Goal: Information Seeking & Learning: Learn about a topic

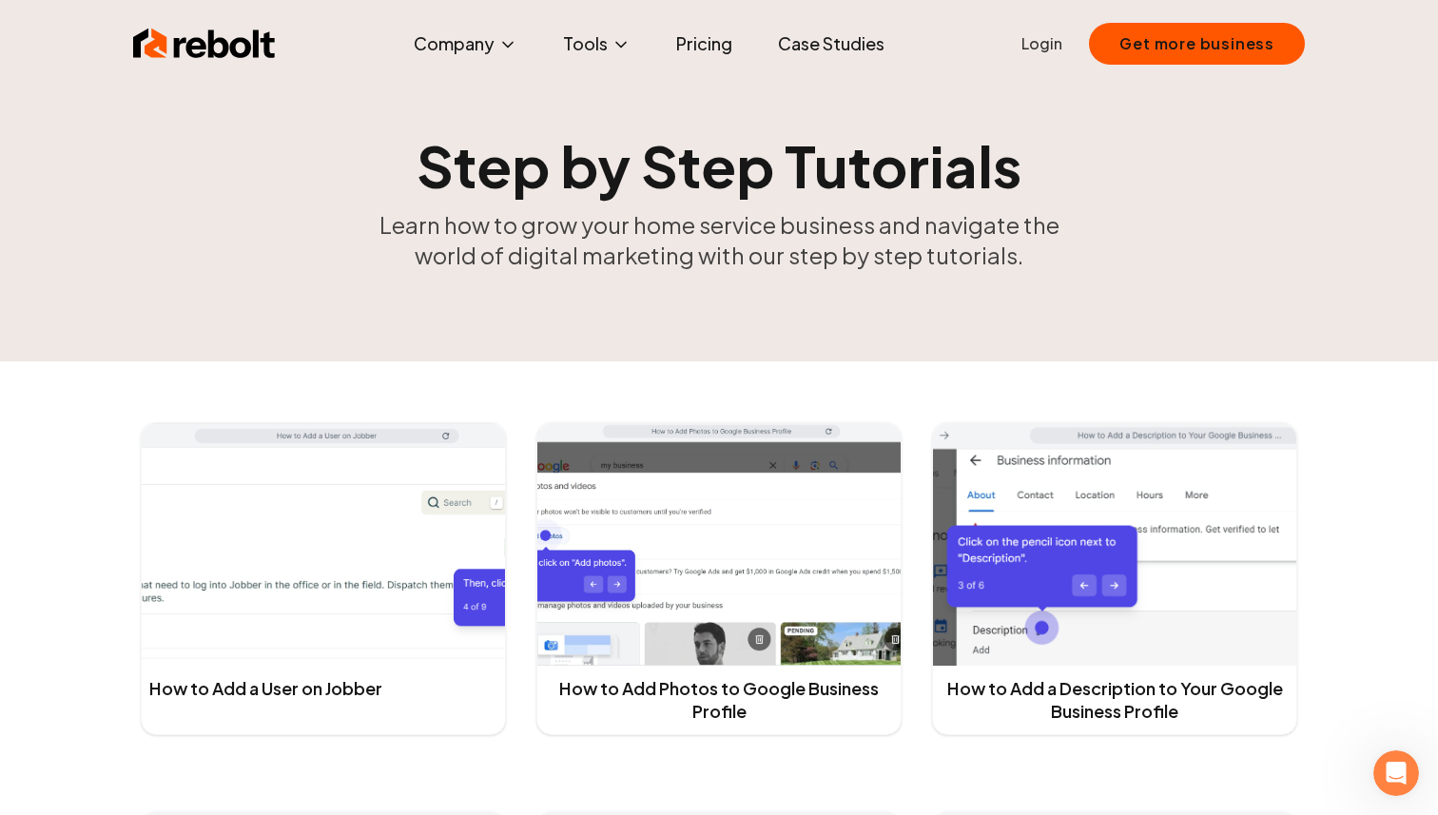
click at [727, 47] on link "Pricing" at bounding box center [704, 44] width 87 height 38
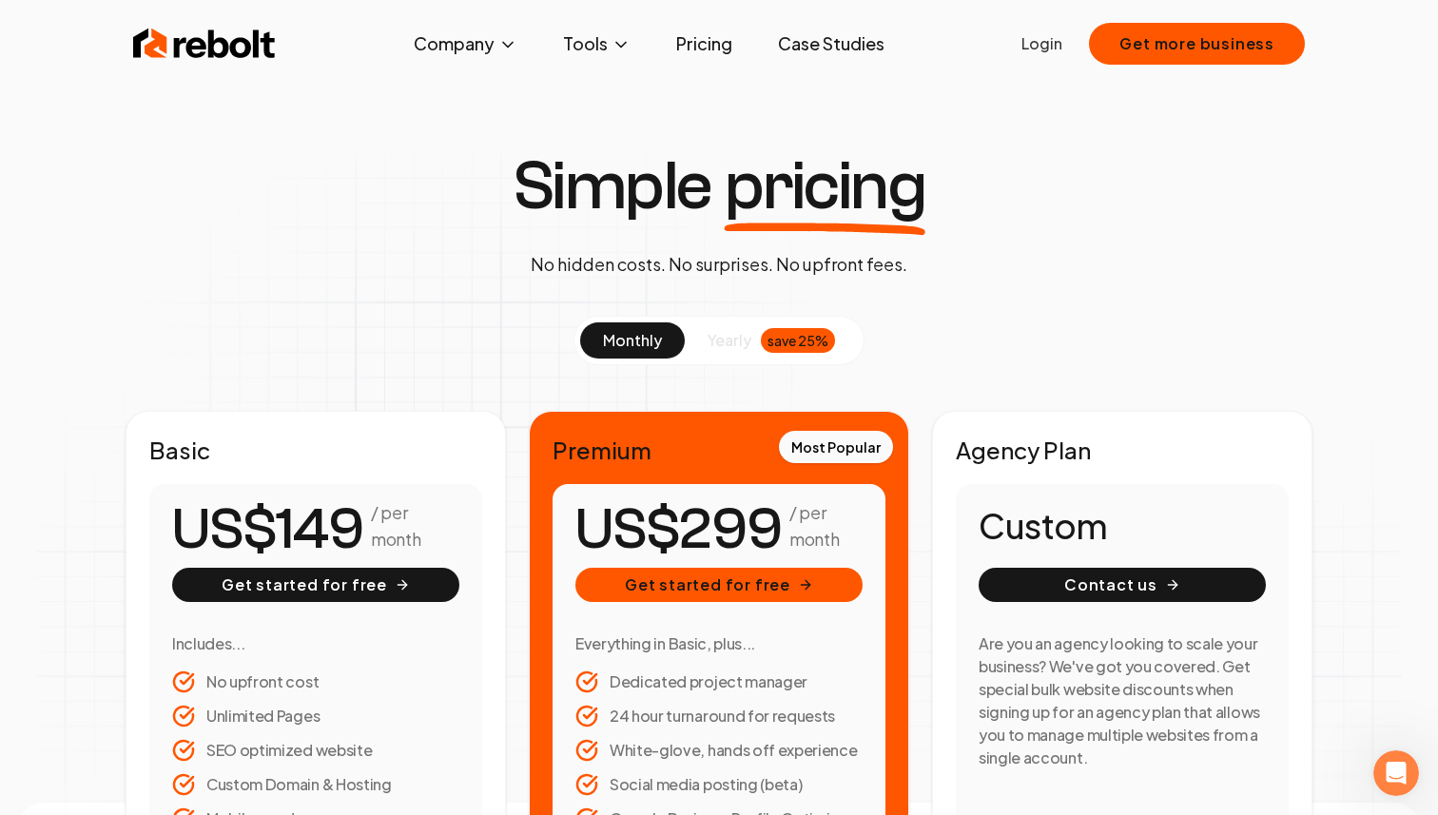
click at [715, 338] on span "yearly" at bounding box center [729, 340] width 44 height 23
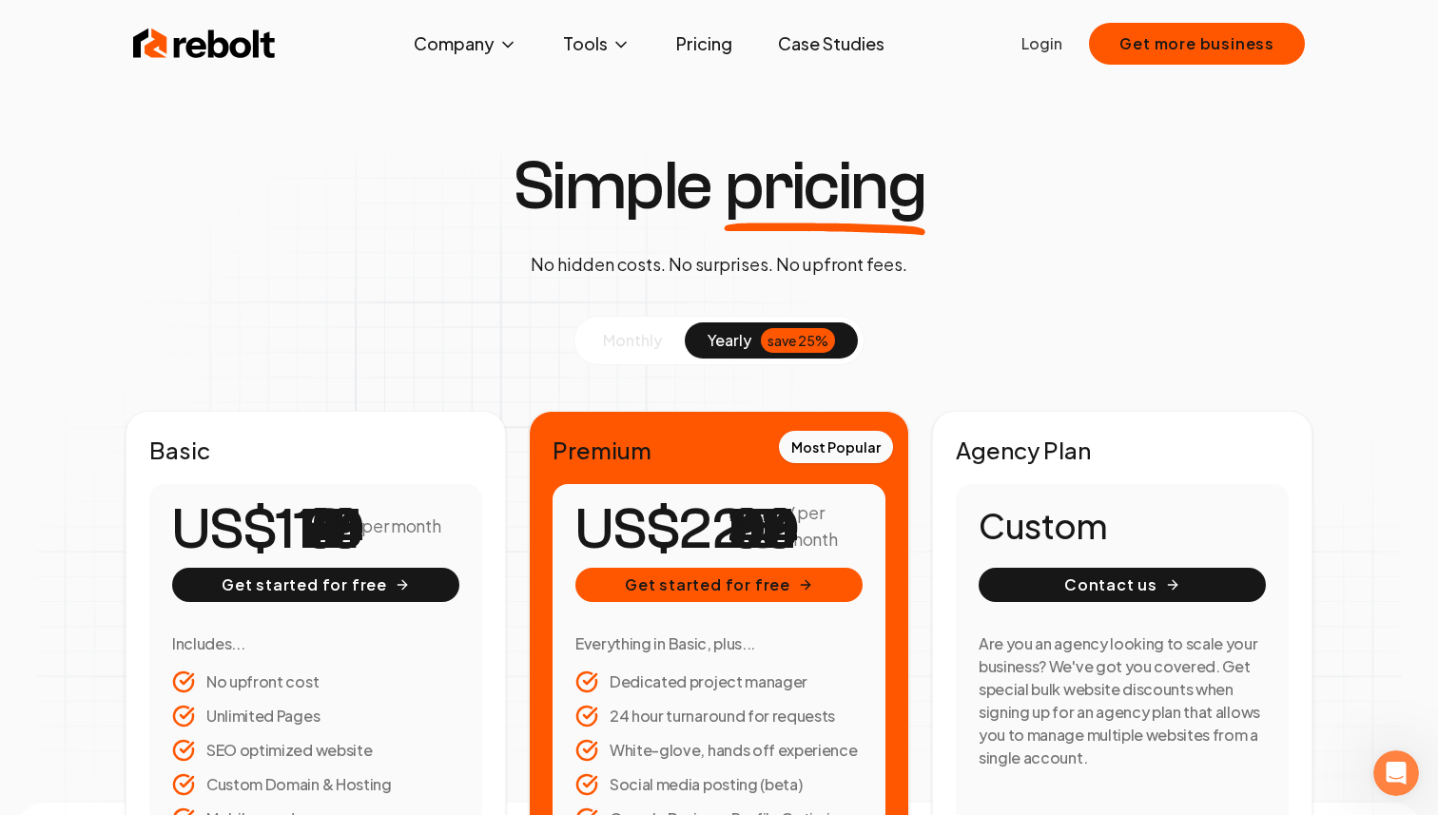
click at [624, 338] on span "monthly" at bounding box center [632, 340] width 59 height 20
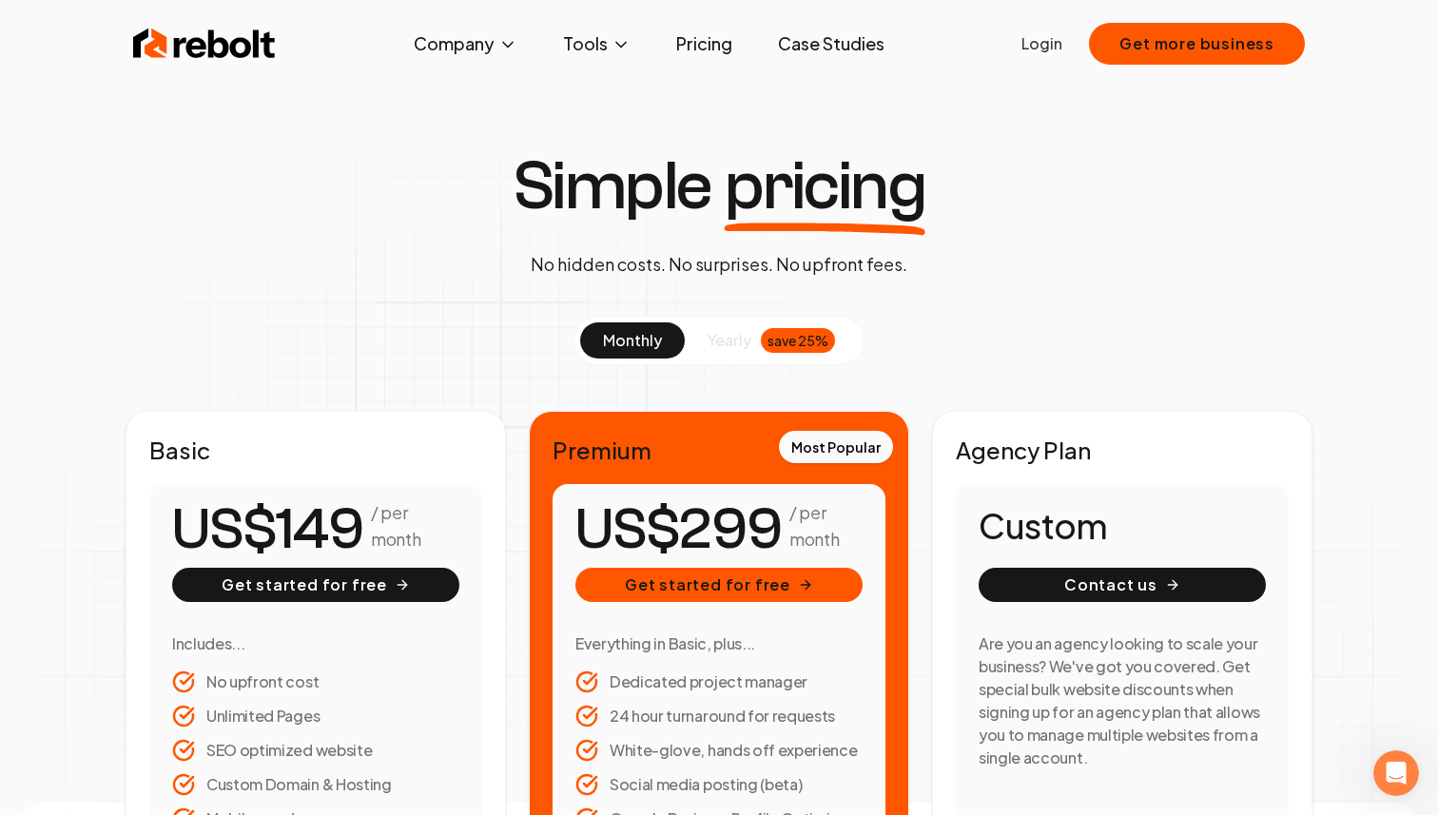
click at [224, 46] on img at bounding box center [204, 44] width 143 height 38
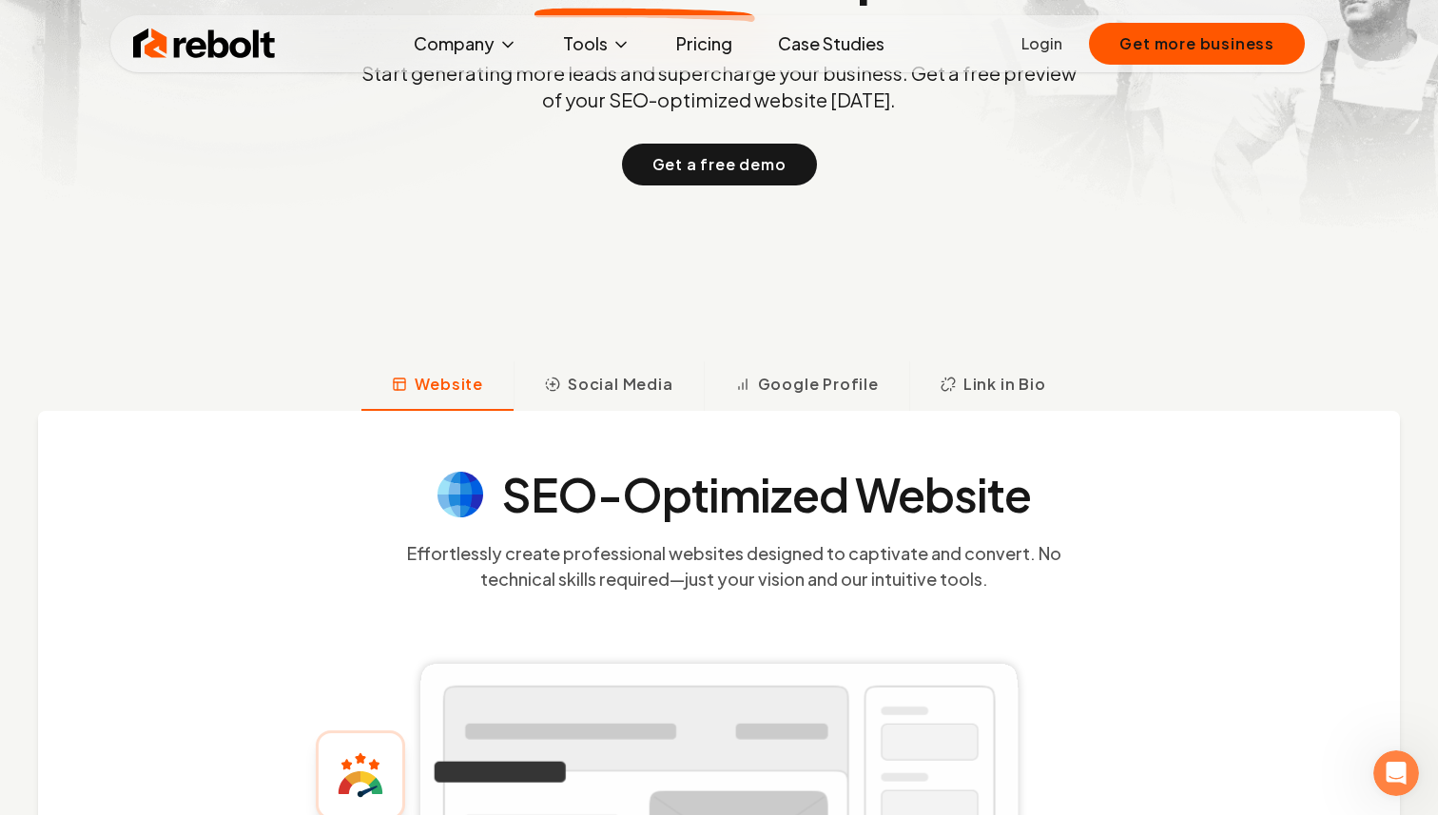
scroll to position [551, 0]
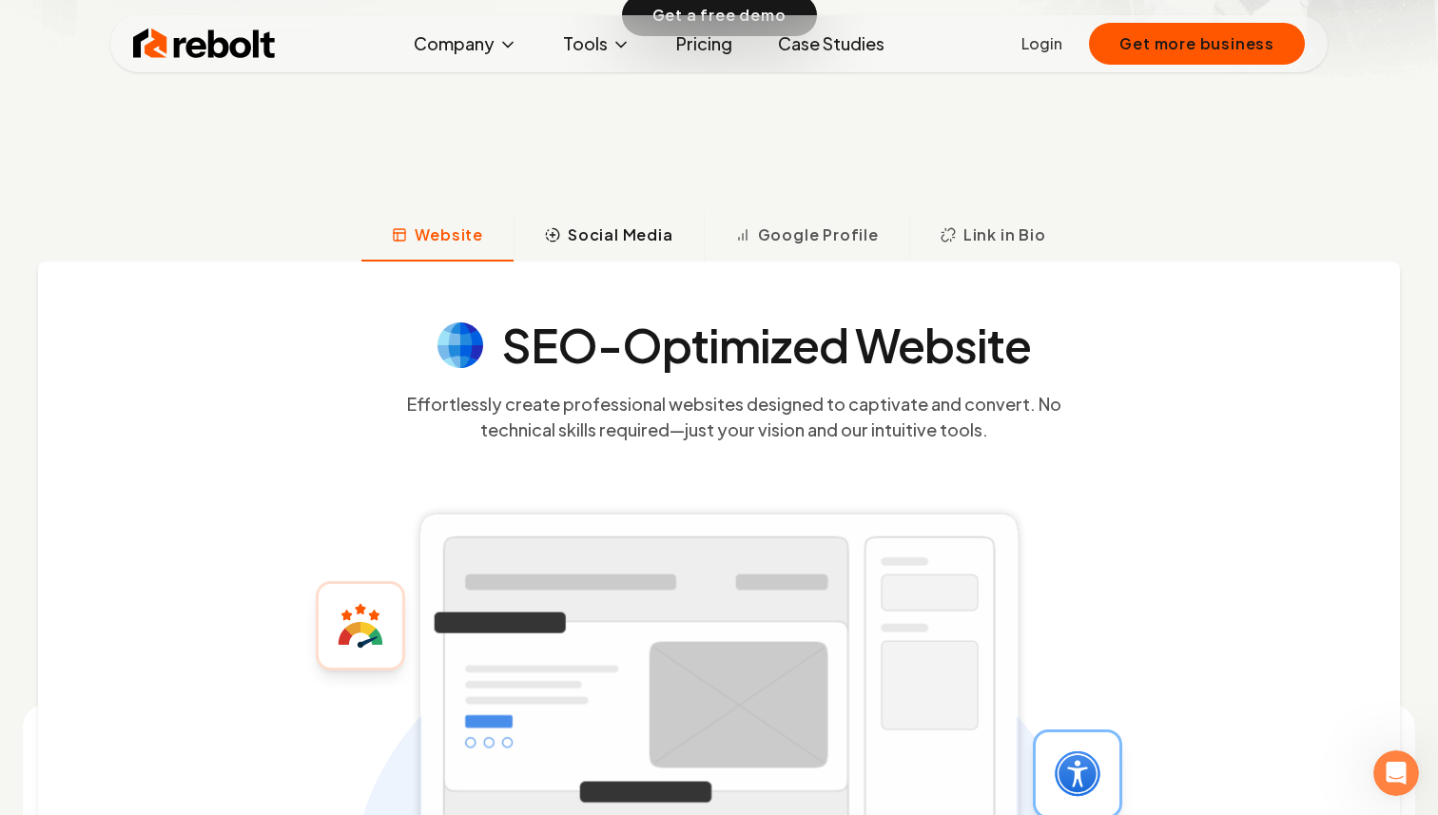
click at [598, 235] on span "Social Media" at bounding box center [621, 234] width 106 height 23
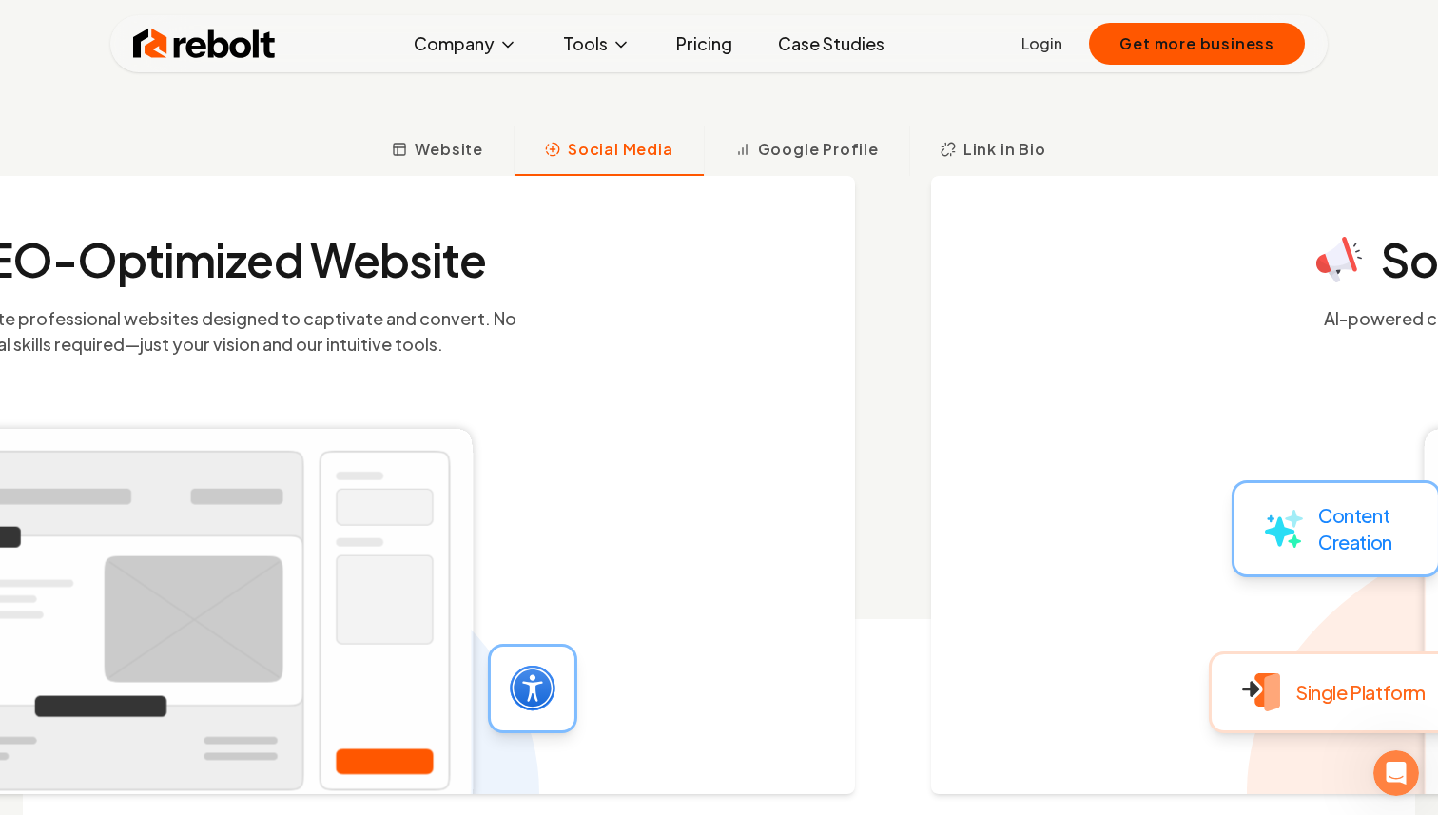
scroll to position [670, 0]
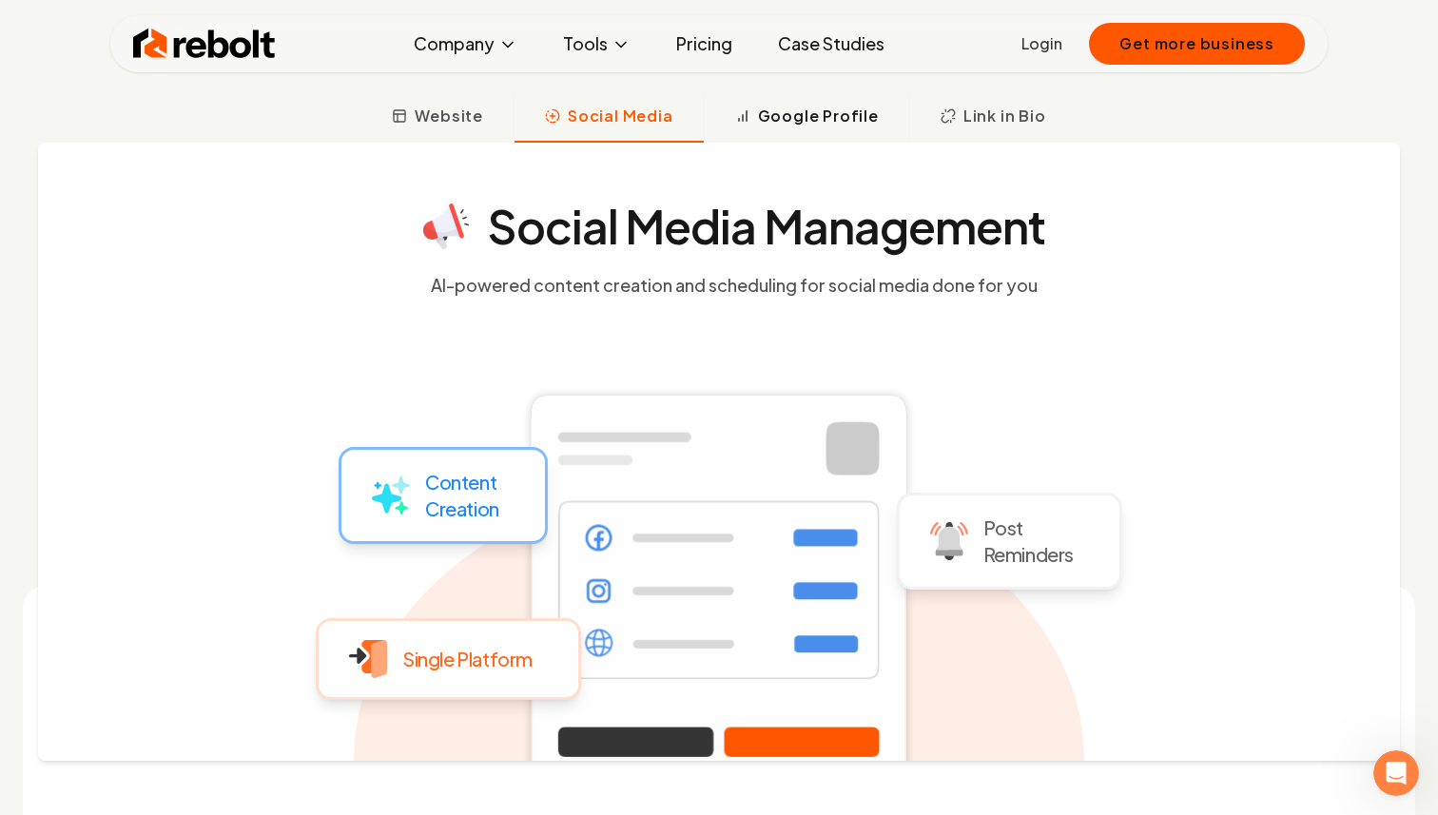
click at [806, 119] on span "Google Profile" at bounding box center [818, 116] width 121 height 23
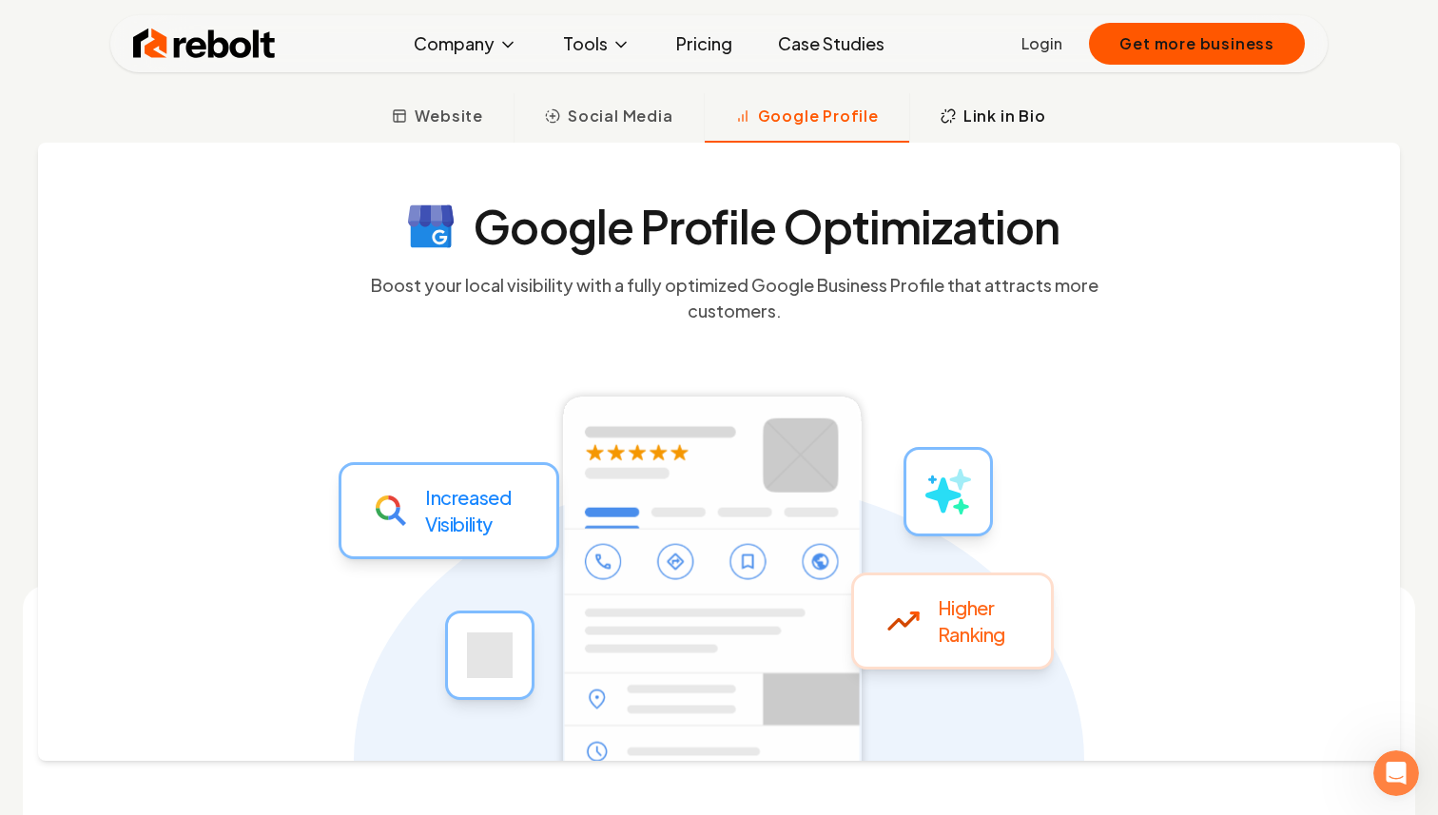
click at [1053, 106] on button "Link in Bio" at bounding box center [992, 117] width 167 height 49
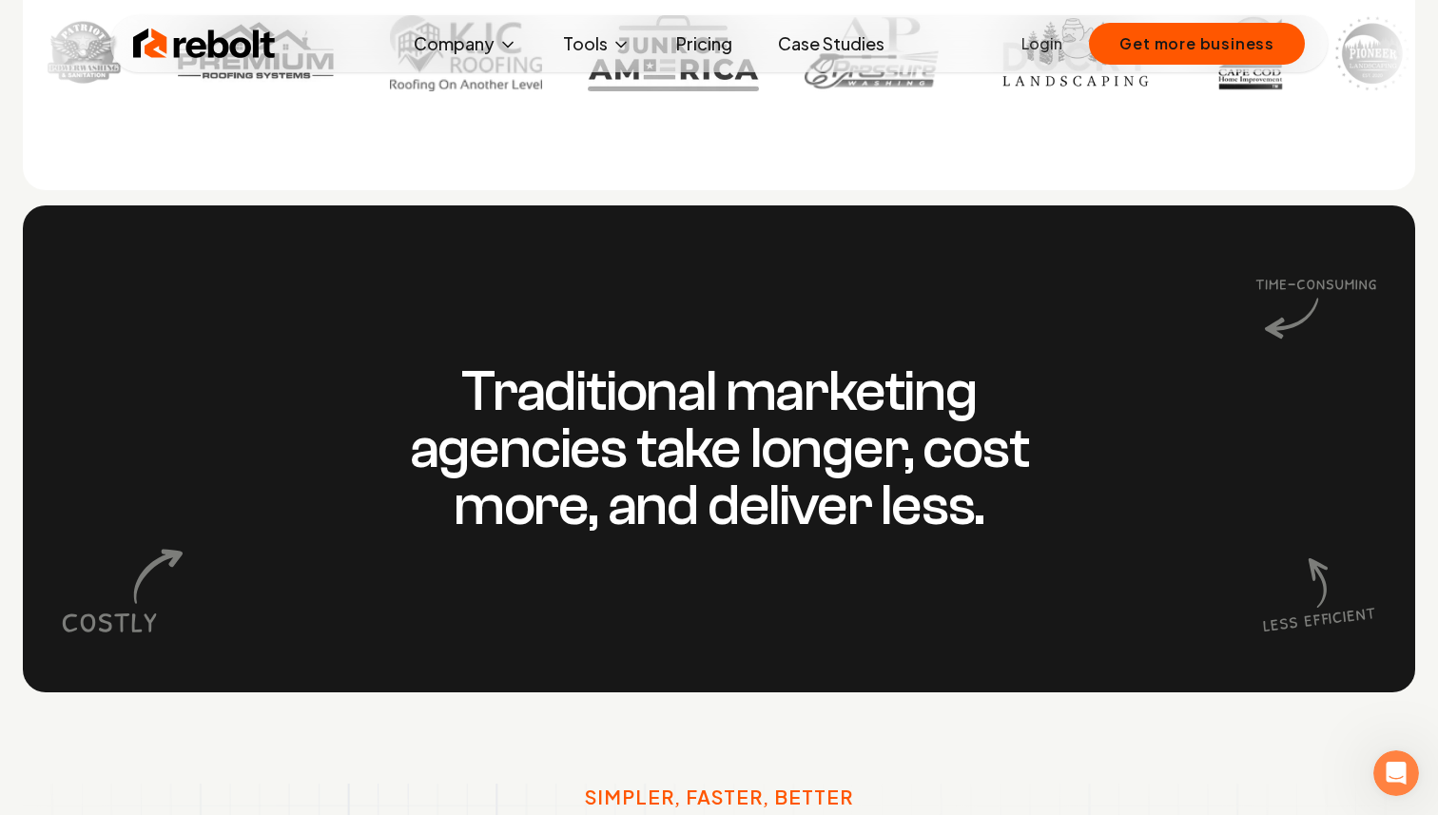
scroll to position [1550, 0]
